Goal: Navigation & Orientation: Find specific page/section

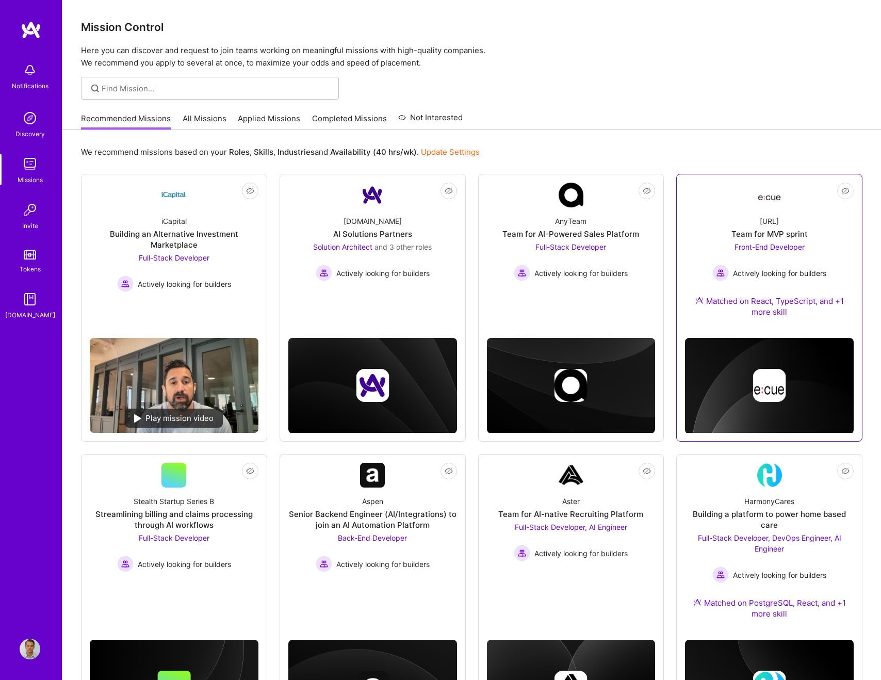
click at [776, 238] on div "Team for MVP sprint" at bounding box center [769, 233] width 76 height 11
click at [145, 206] on link "Not Interested iCapital Building an Alternative Investment Marketplace Full-Sta…" at bounding box center [174, 256] width 169 height 147
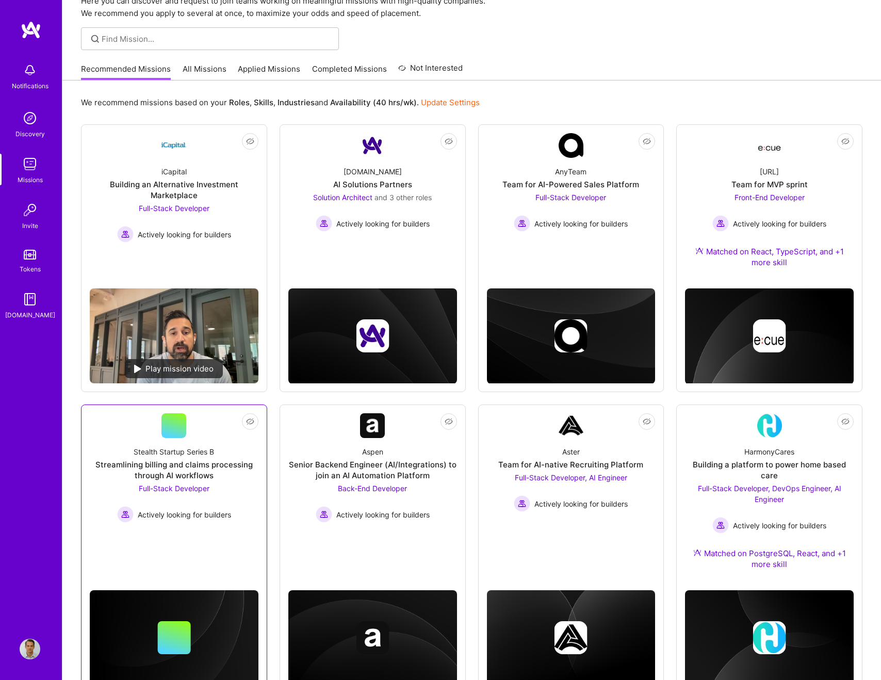
scroll to position [88, 0]
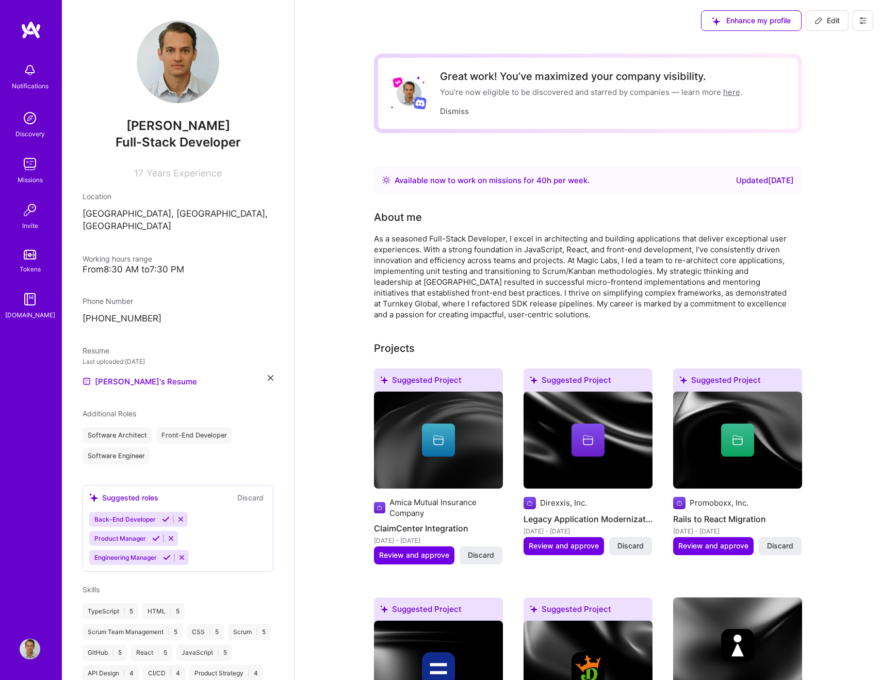
click at [592, 21] on div "Enhance my profile Edit" at bounding box center [587, 20] width 586 height 41
